Goal: Complete application form

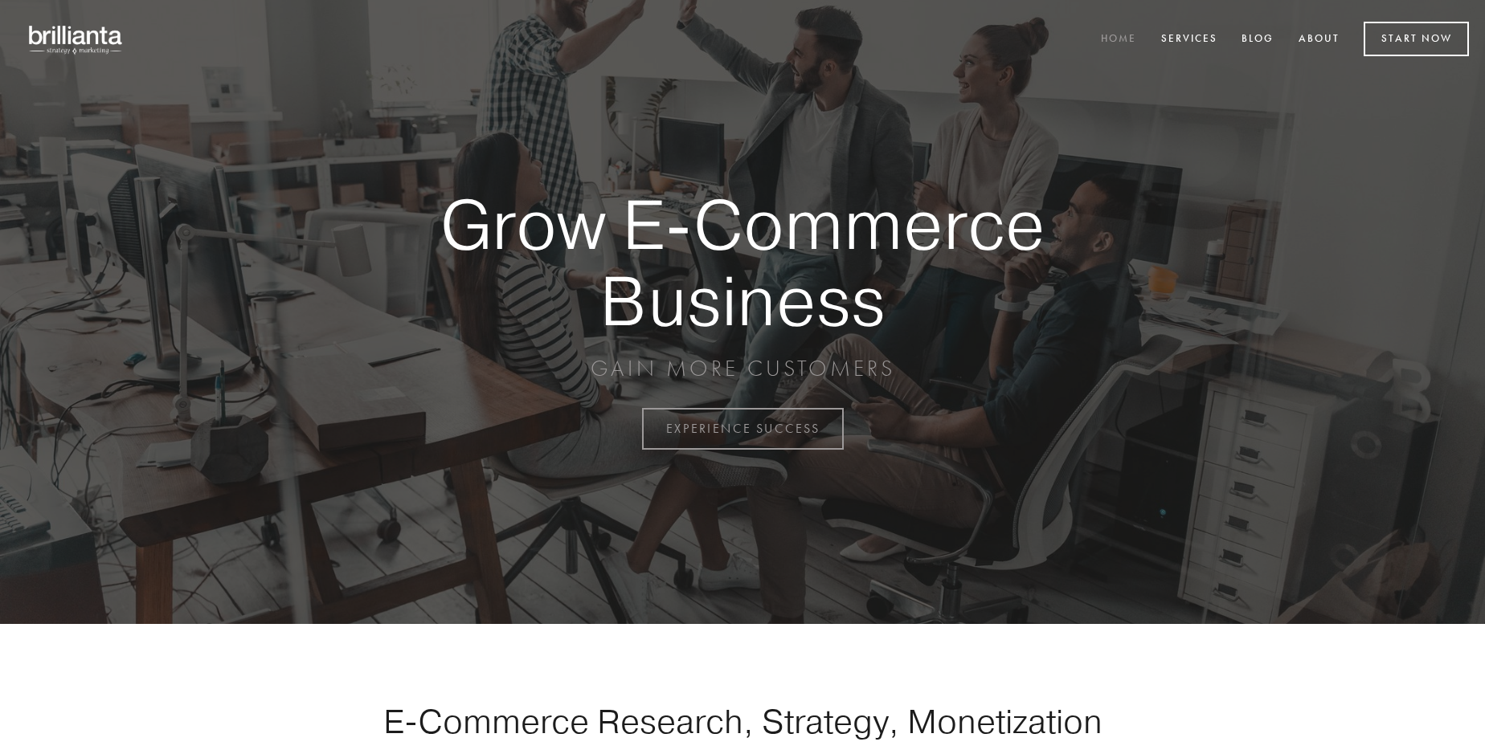
scroll to position [4212, 0]
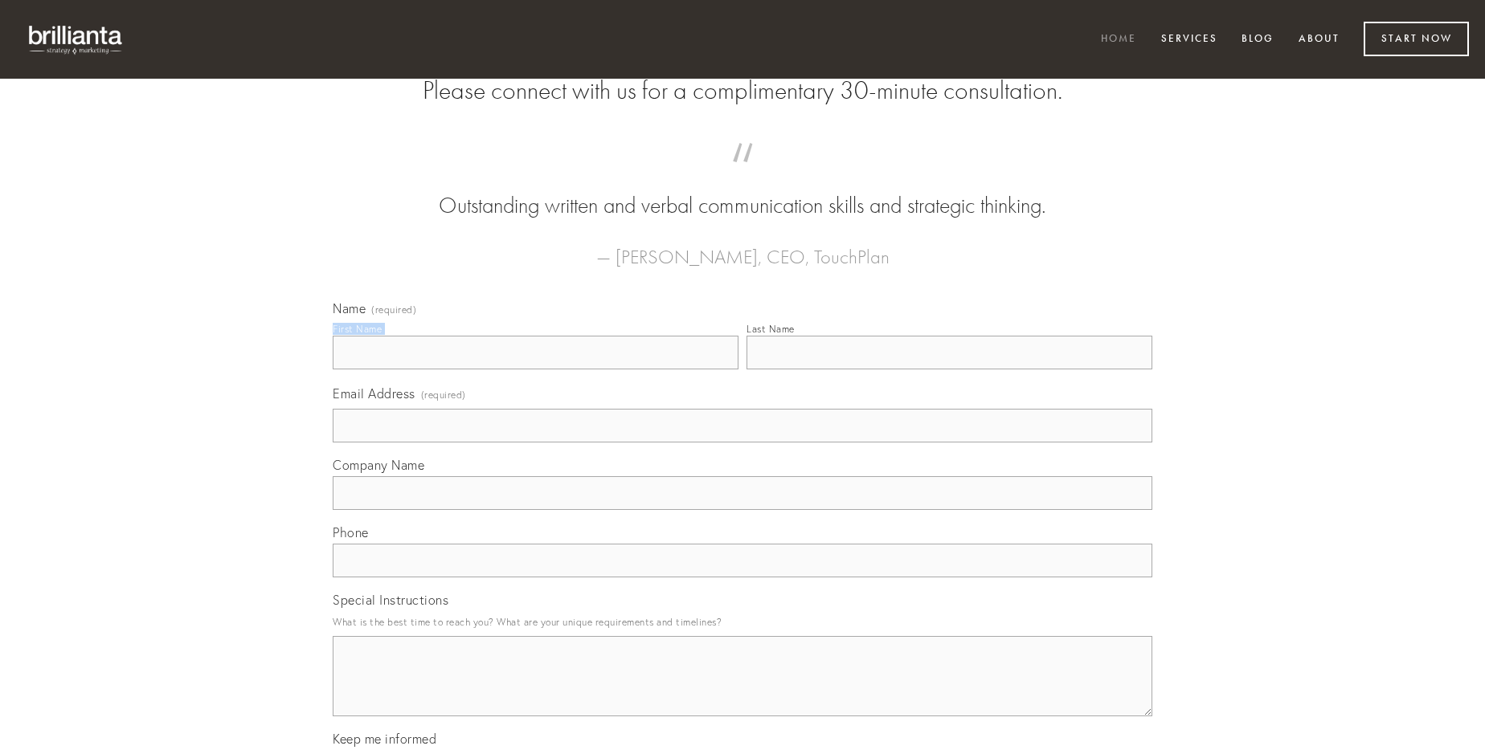
type input "[PERSON_NAME]"
click at [949, 370] on input "Last Name" at bounding box center [949, 353] width 406 height 34
type input "[PERSON_NAME]"
click at [742, 443] on input "Email Address (required)" at bounding box center [742, 426] width 819 height 34
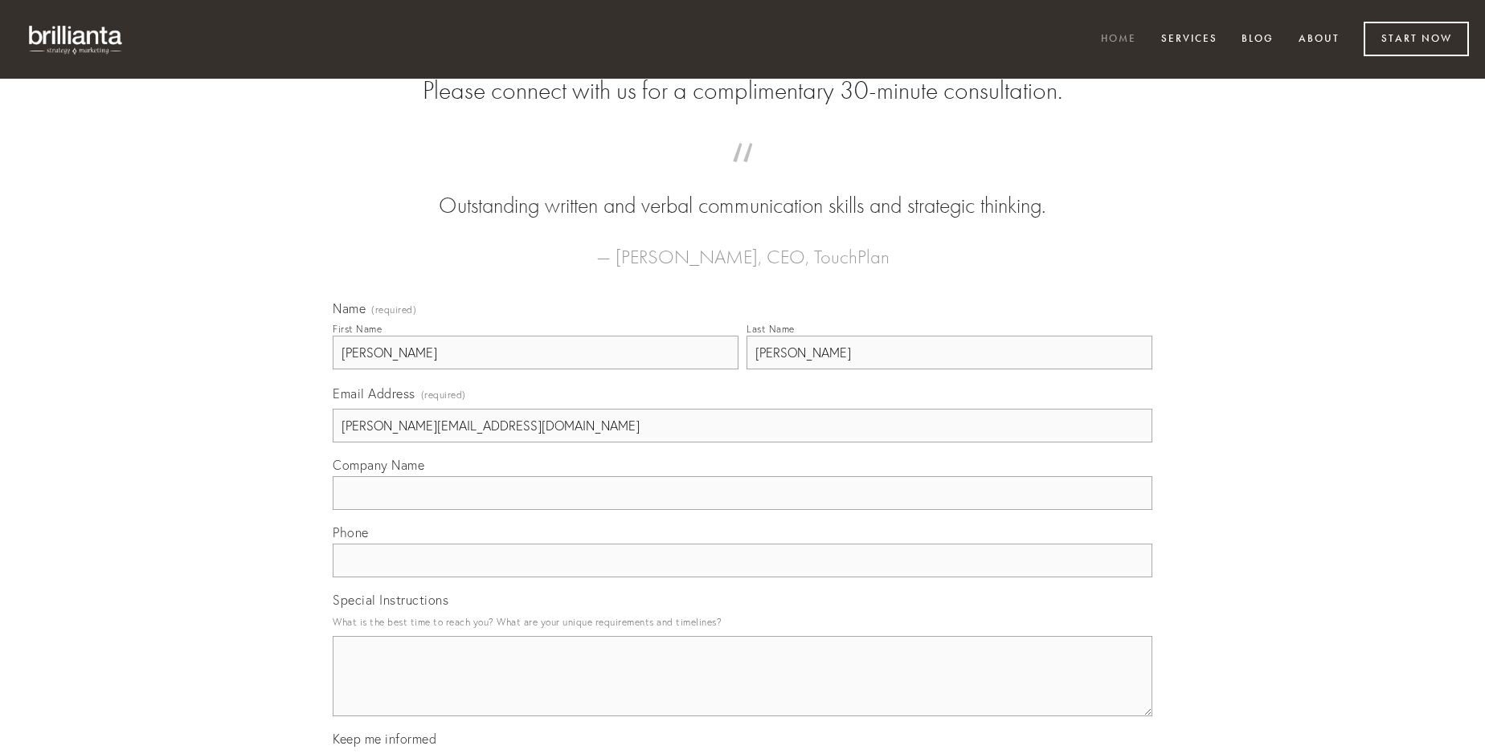
type input "[PERSON_NAME][EMAIL_ADDRESS][DOMAIN_NAME]"
click at [742, 510] on input "Company Name" at bounding box center [742, 493] width 819 height 34
type input "tripudio"
click at [742, 578] on input "text" at bounding box center [742, 561] width 819 height 34
click at [742, 691] on textarea "Special Instructions" at bounding box center [742, 676] width 819 height 80
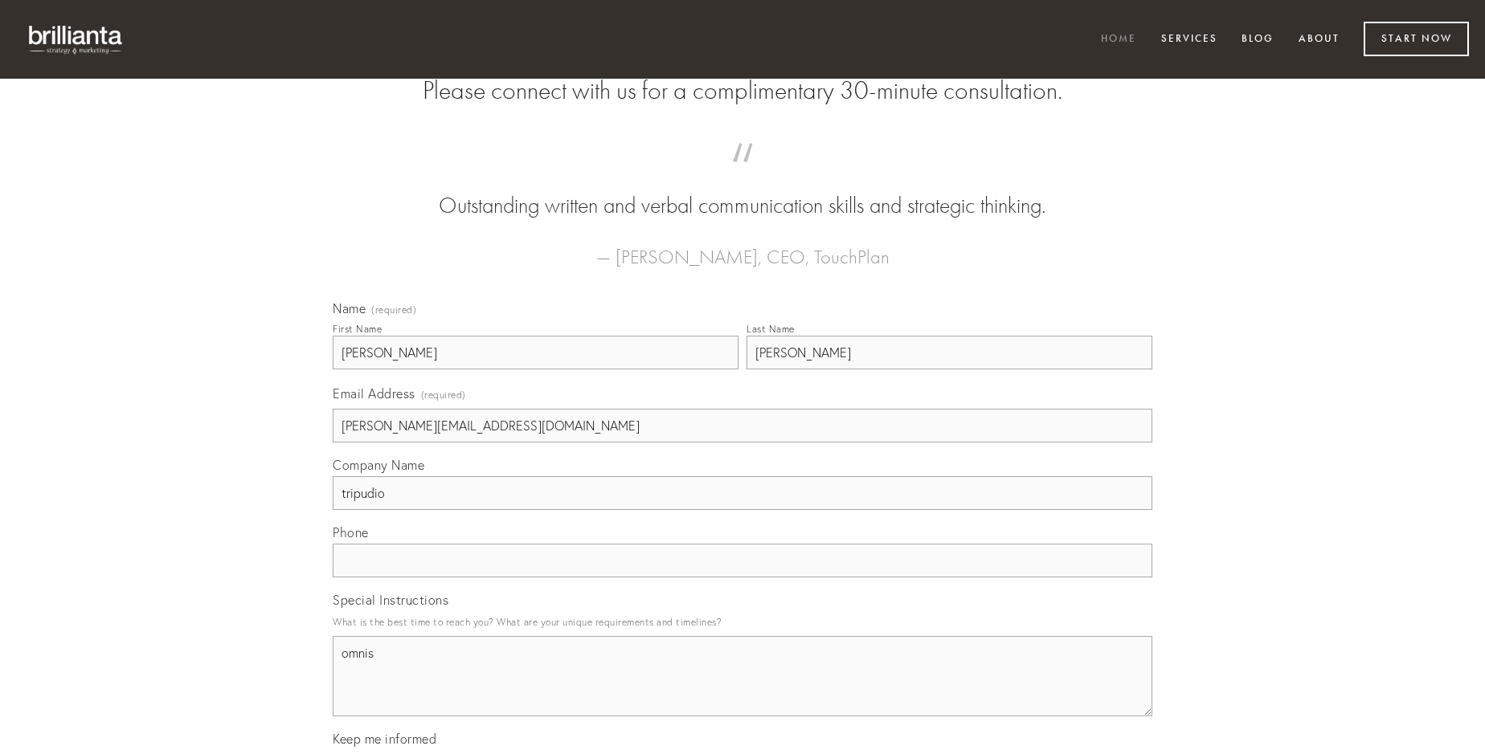
type textarea "omnis"
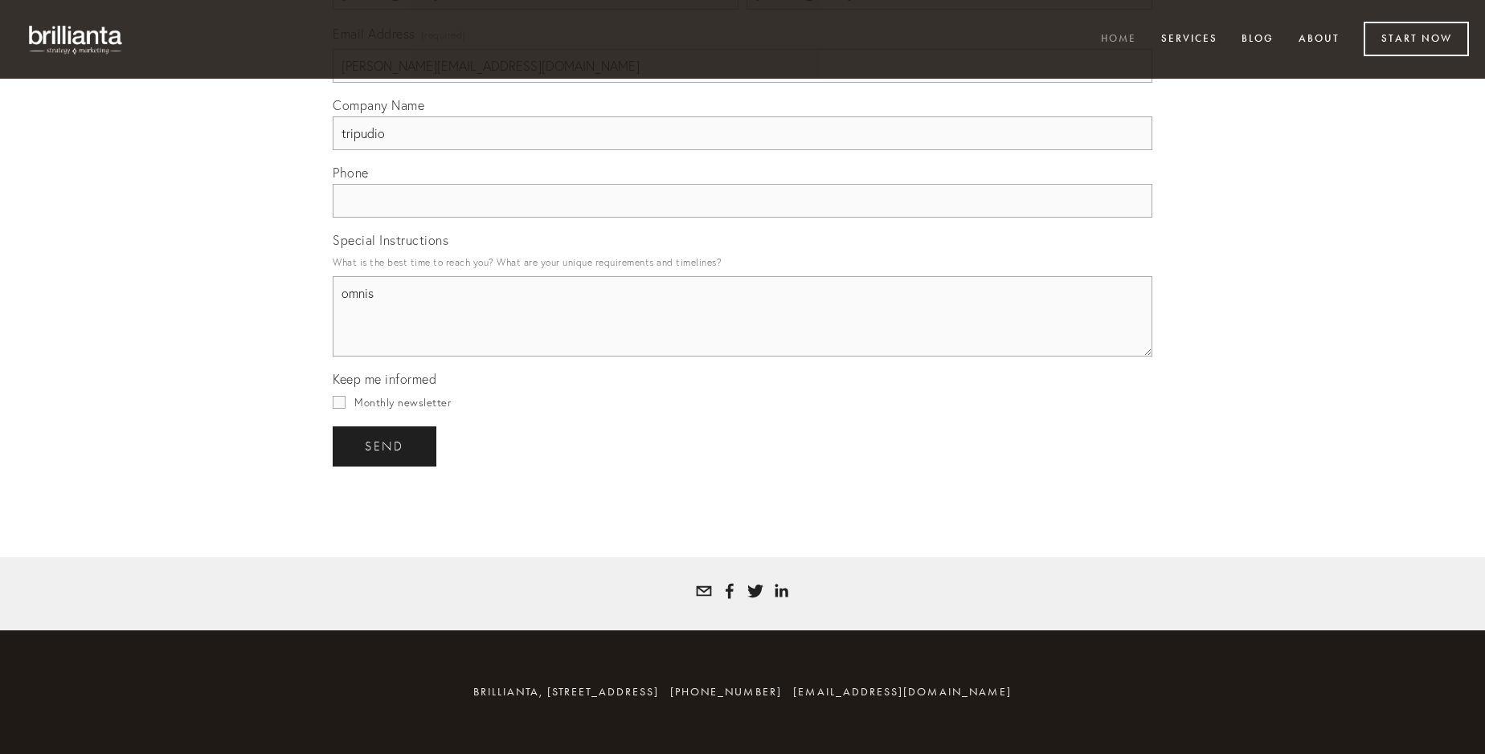
click at [386, 446] on span "send" at bounding box center [384, 446] width 39 height 14
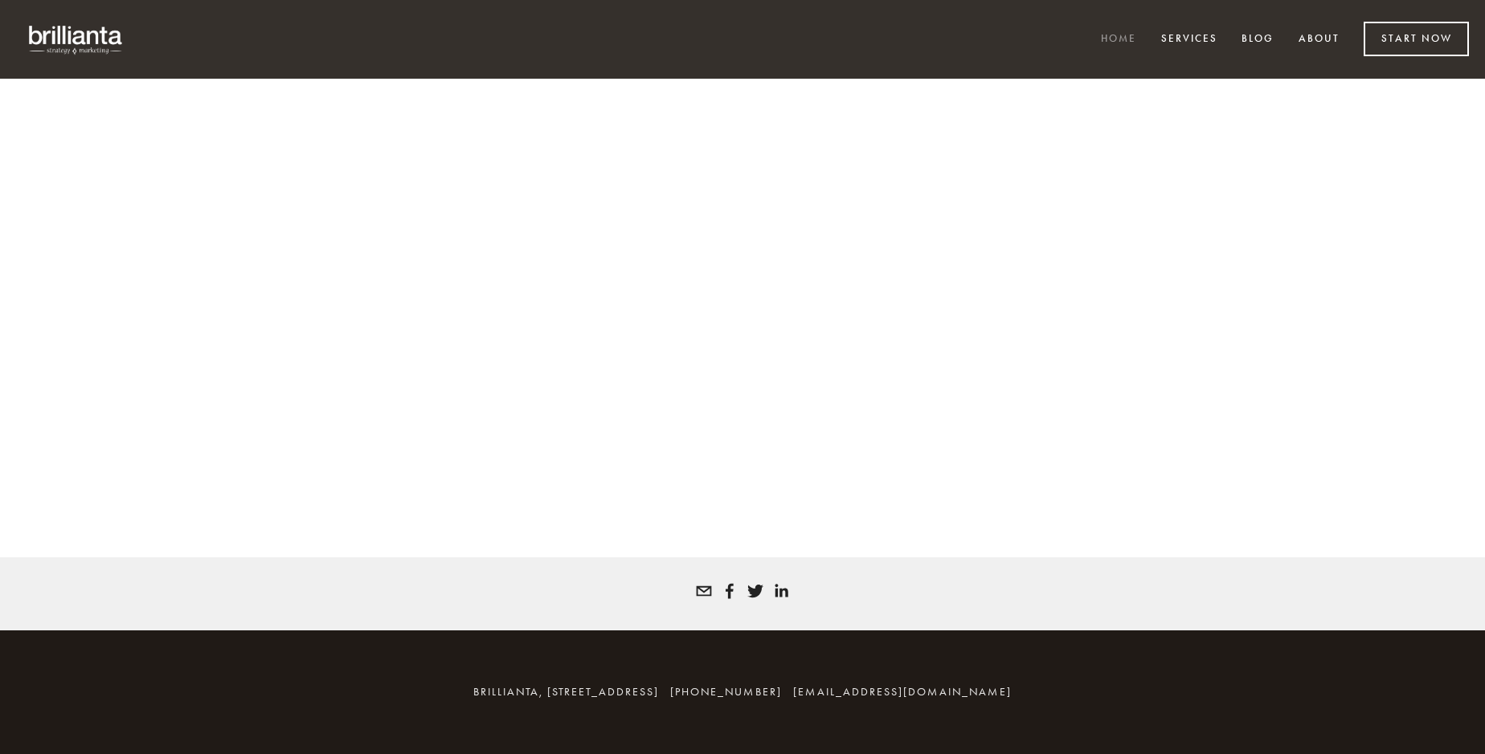
scroll to position [4190, 0]
